Goal: Find specific page/section: Find specific page/section

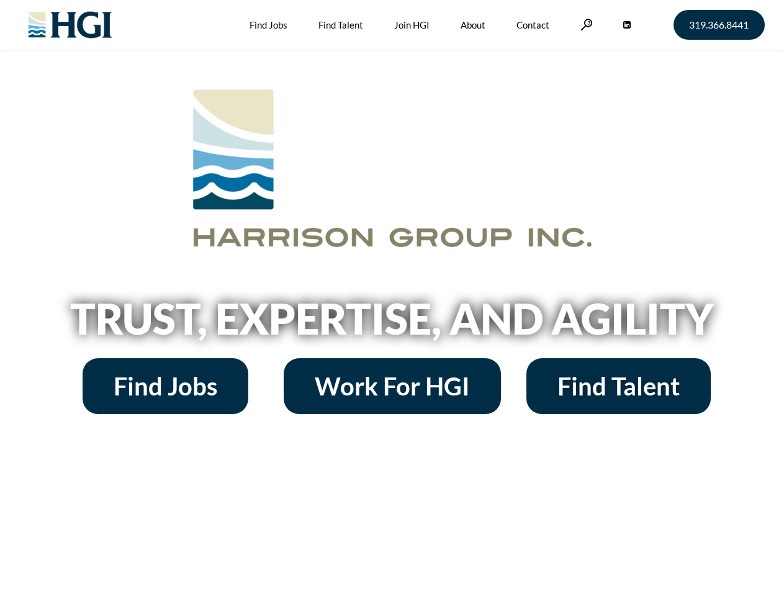
click at [392, 298] on h2 "Trust, Expertise, and Agility" at bounding box center [391, 318] width 707 height 42
click at [584, 24] on link at bounding box center [586, 25] width 12 height 12
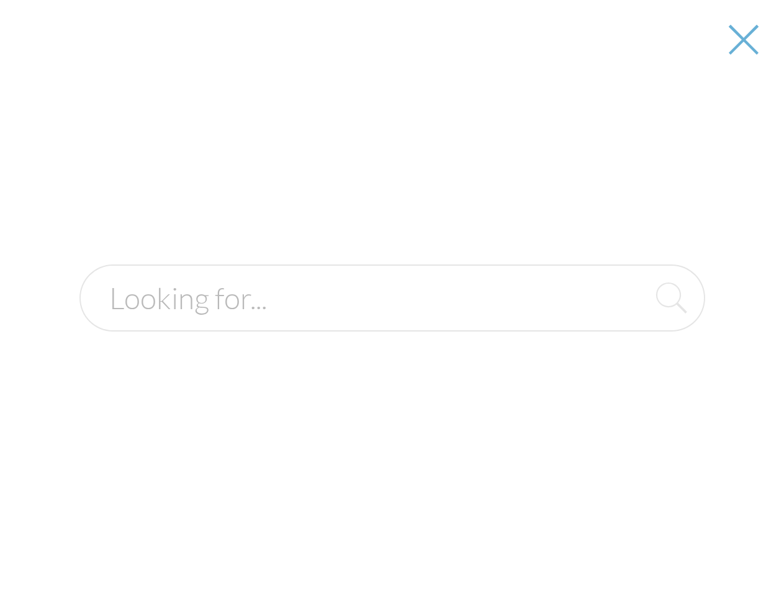
click at [392, 323] on input "text" at bounding box center [391, 297] width 625 height 67
